Goal: Register for event/course

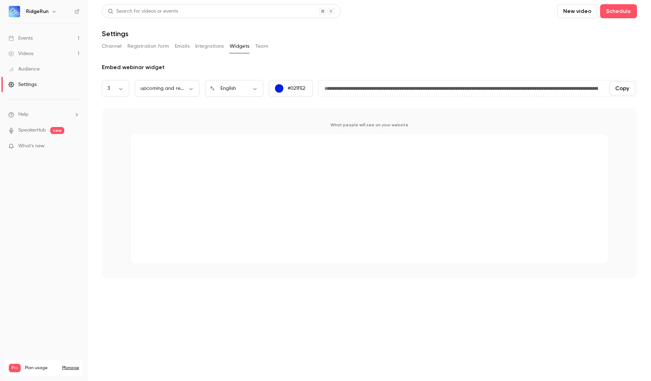
click at [201, 48] on button "Integrations" at bounding box center [209, 46] width 29 height 11
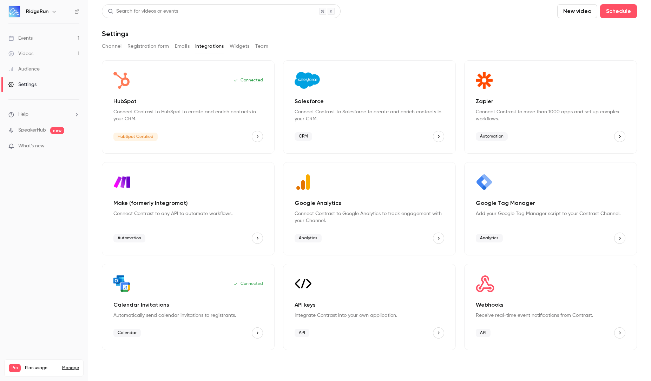
click at [45, 40] on link "Events 1" at bounding box center [44, 38] width 88 height 15
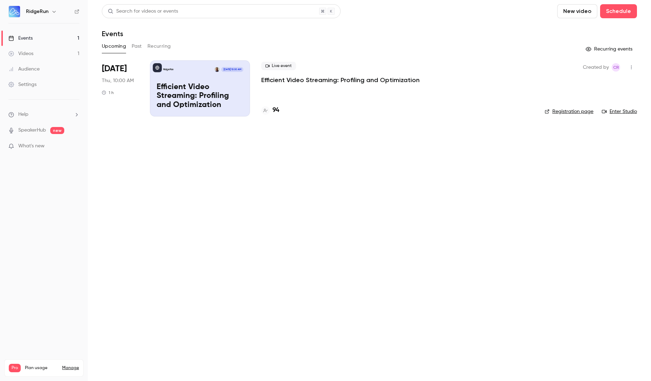
click at [303, 80] on p "Efficient Video Streaming: Profiling and Optimization" at bounding box center [340, 80] width 158 height 8
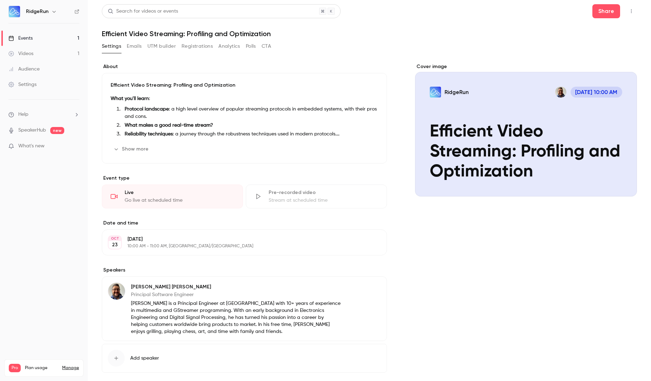
click at [200, 49] on button "Registrations" at bounding box center [196, 46] width 31 height 11
